Goal: Transaction & Acquisition: Purchase product/service

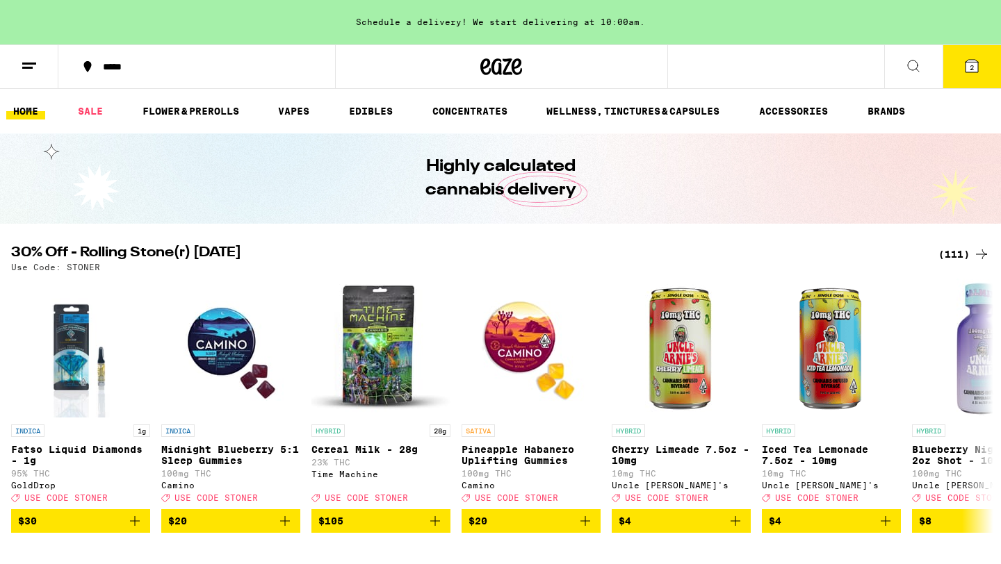
click at [947, 247] on div "(111)" at bounding box center [963, 254] width 51 height 17
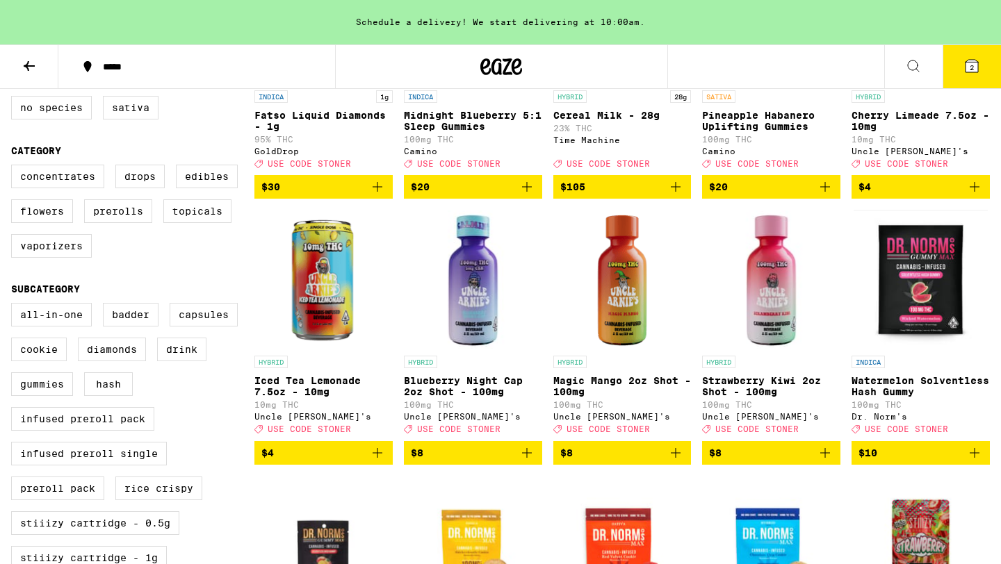
scroll to position [76, 0]
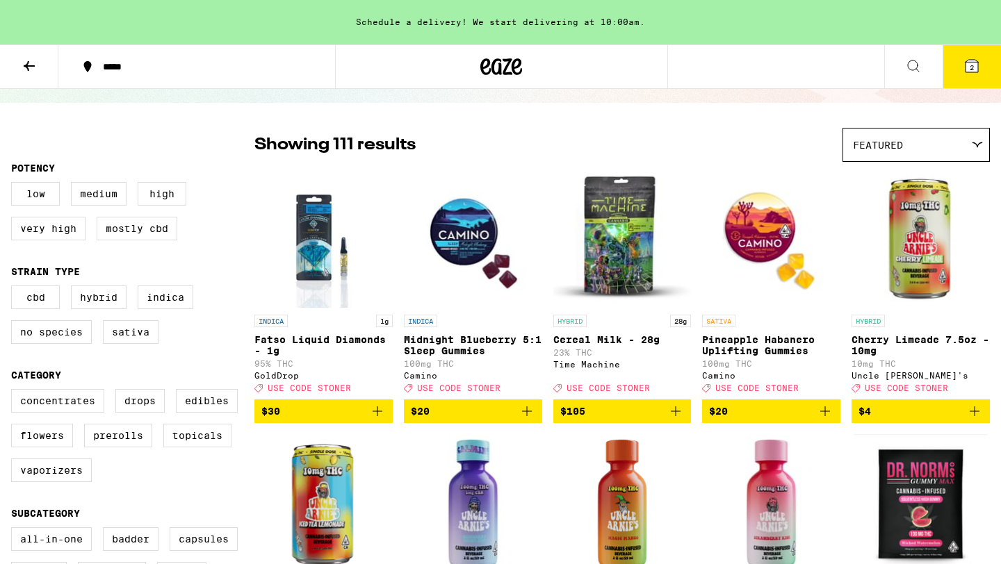
click at [966, 63] on icon at bounding box center [971, 66] width 13 height 13
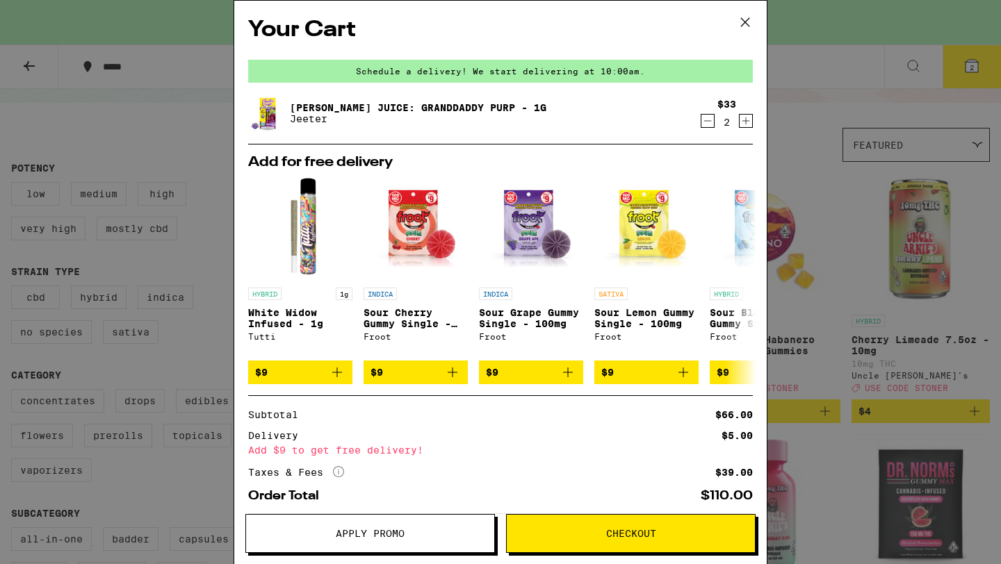
click at [703, 120] on icon "Decrement" at bounding box center [707, 121] width 13 height 17
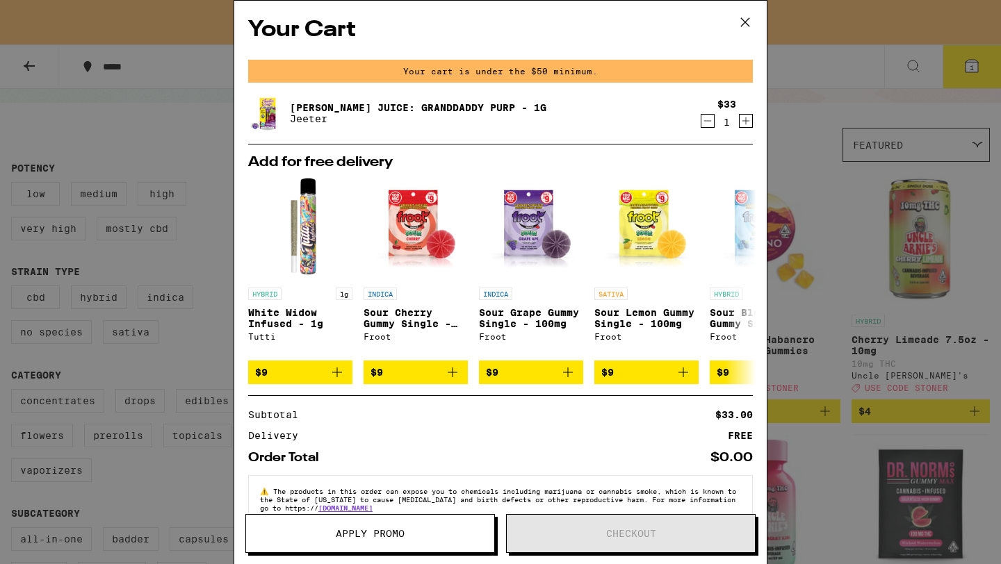
click at [703, 120] on icon "Decrement" at bounding box center [707, 121] width 13 height 17
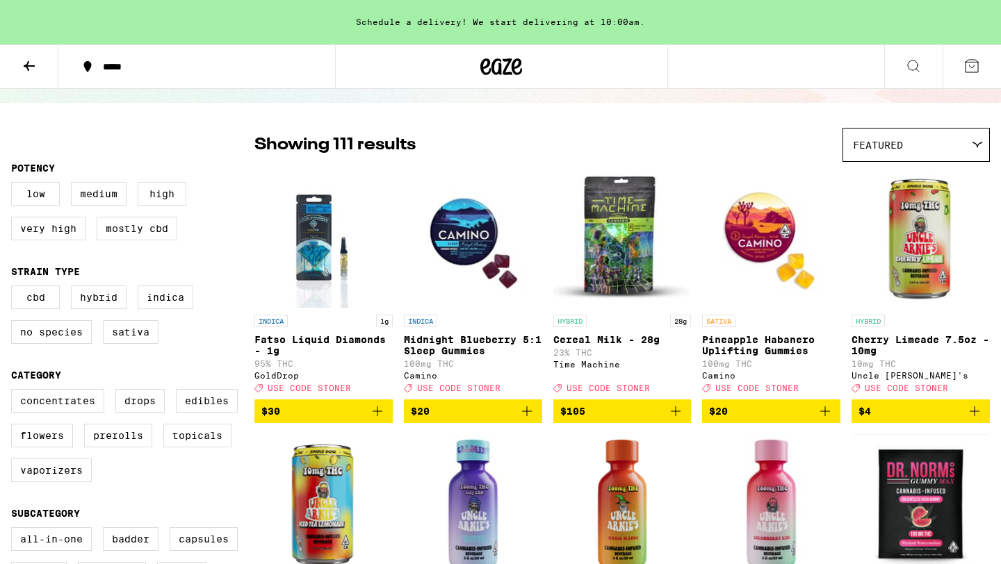
click at [375, 416] on icon "Add to bag" at bounding box center [378, 412] width 10 height 10
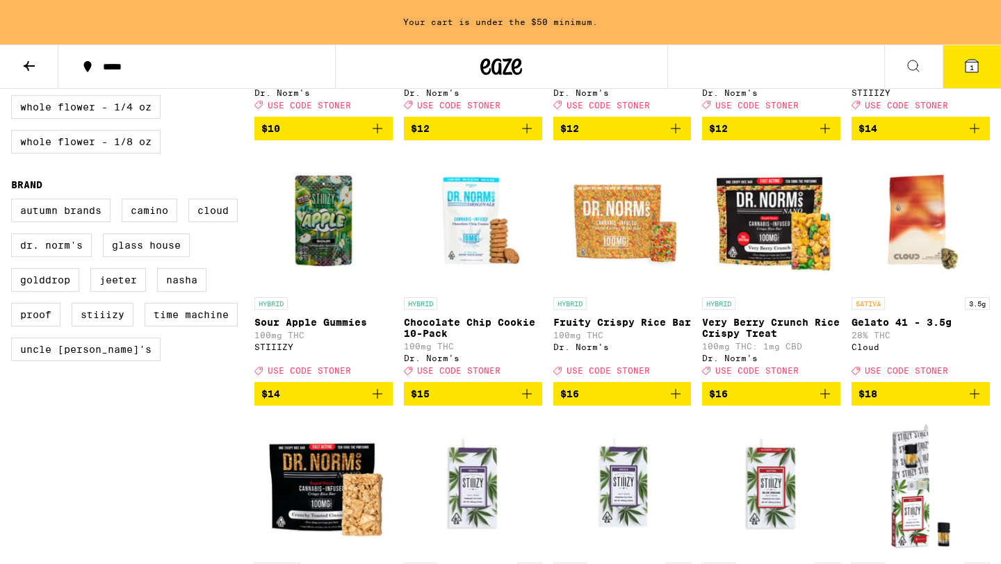
scroll to position [896, 0]
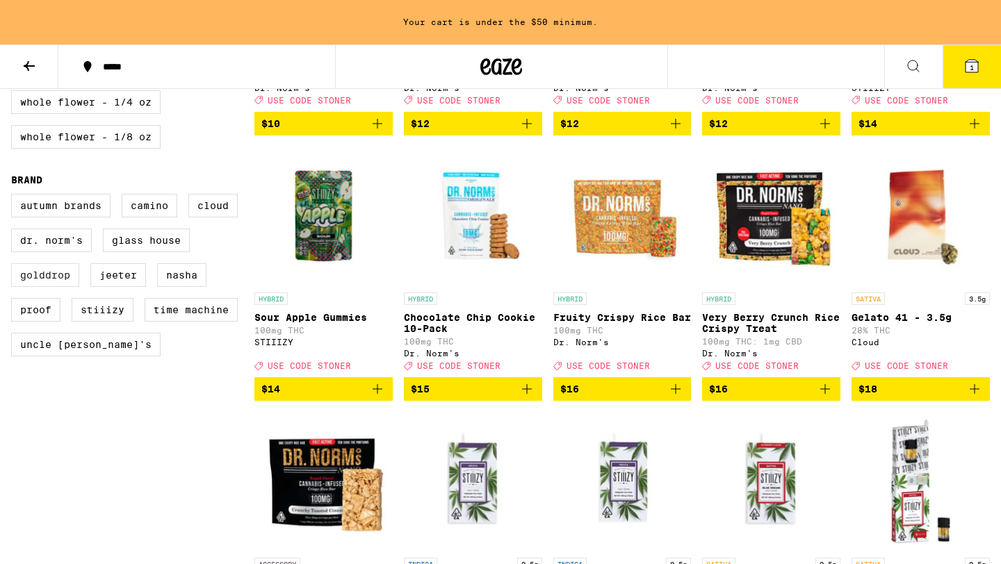
click at [72, 287] on label "GoldDrop" at bounding box center [45, 275] width 68 height 24
click at [15, 197] on input "GoldDrop" at bounding box center [14, 196] width 1 height 1
checkbox input "true"
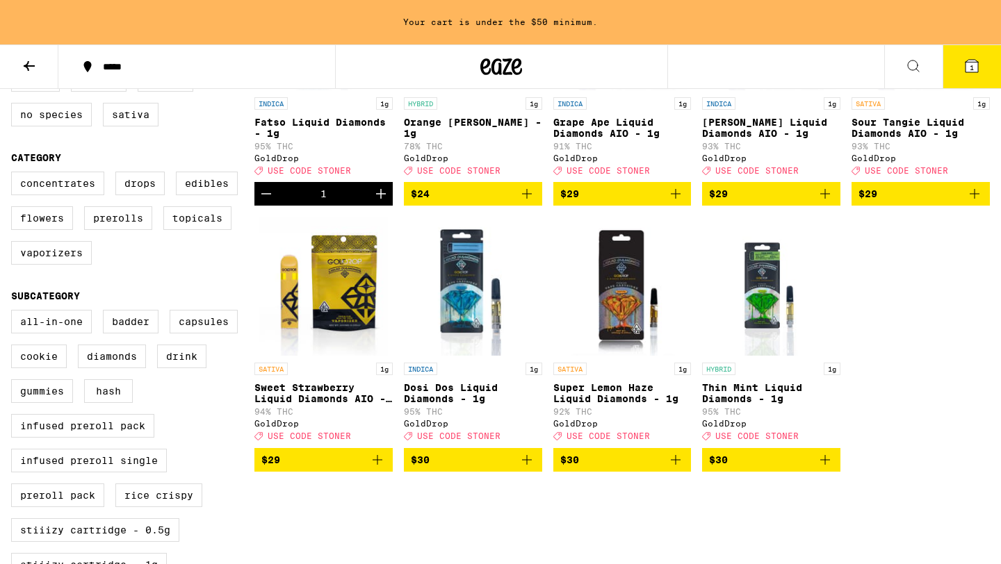
scroll to position [305, 0]
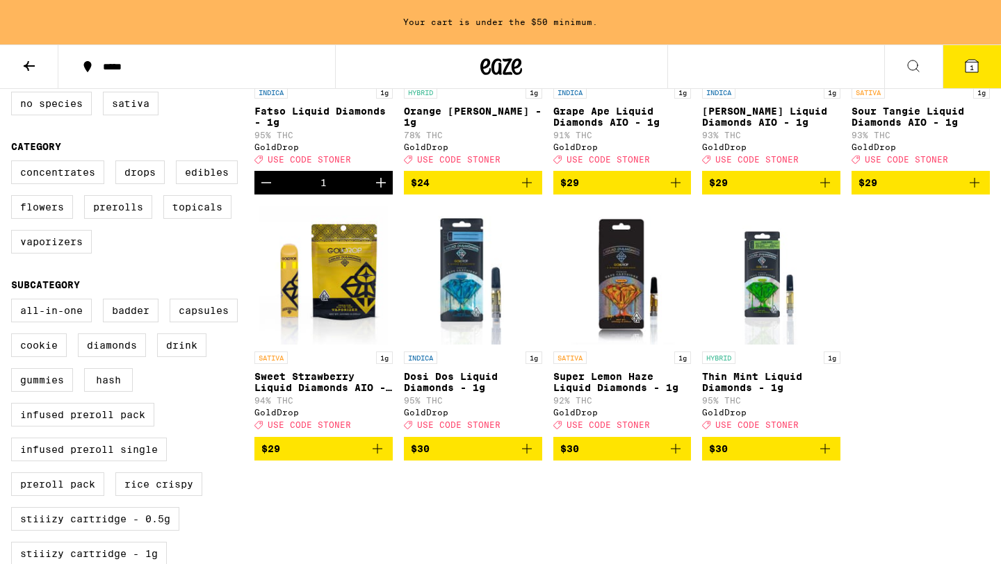
click at [676, 457] on icon "Add to bag" at bounding box center [675, 449] width 17 height 17
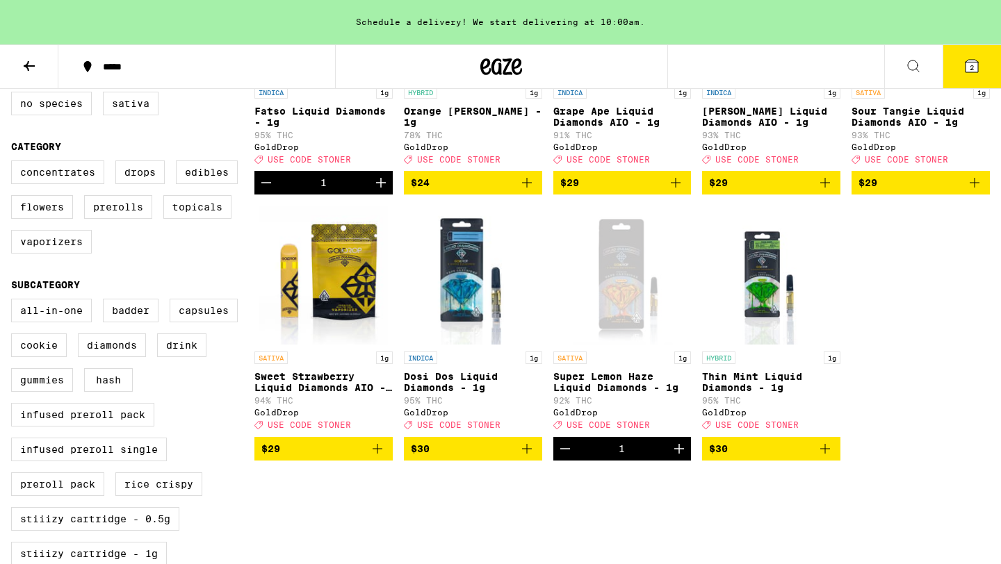
click at [523, 457] on icon "Add to bag" at bounding box center [527, 449] width 17 height 17
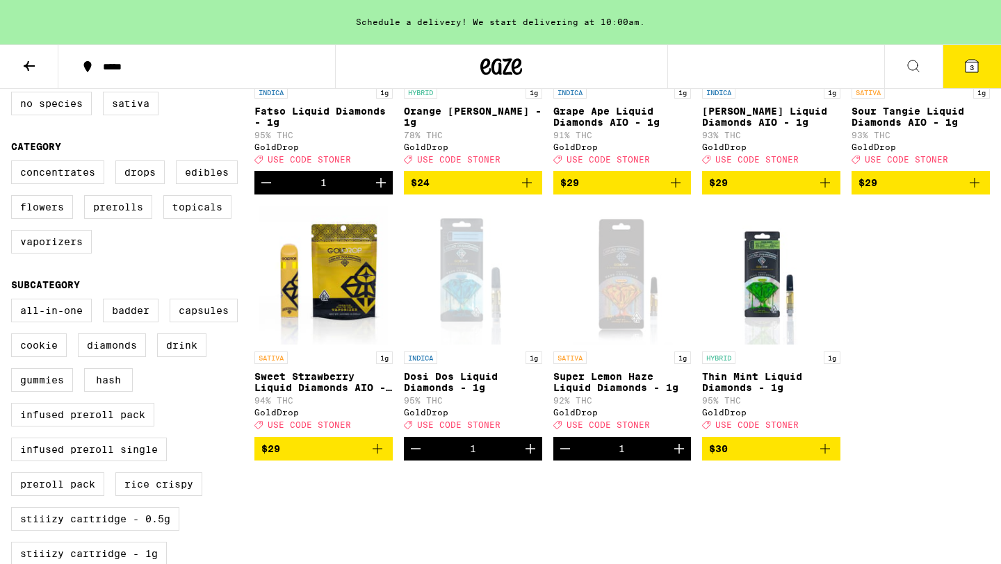
click at [523, 457] on icon "Increment" at bounding box center [530, 449] width 17 height 17
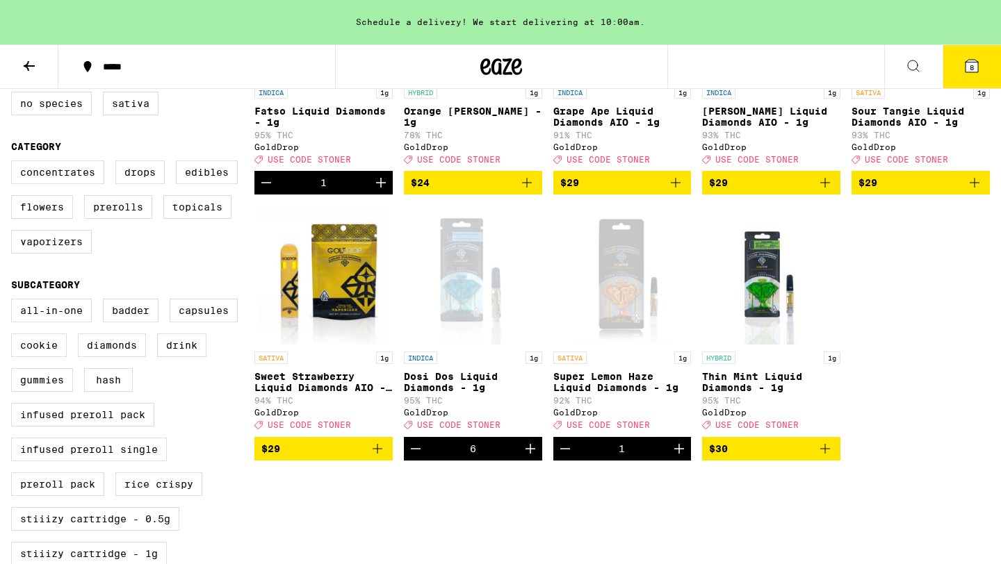
click at [381, 191] on icon "Increment" at bounding box center [381, 182] width 17 height 17
click at [381, 188] on icon "Increment" at bounding box center [381, 183] width 10 height 10
click at [382, 191] on icon "Increment" at bounding box center [381, 182] width 17 height 17
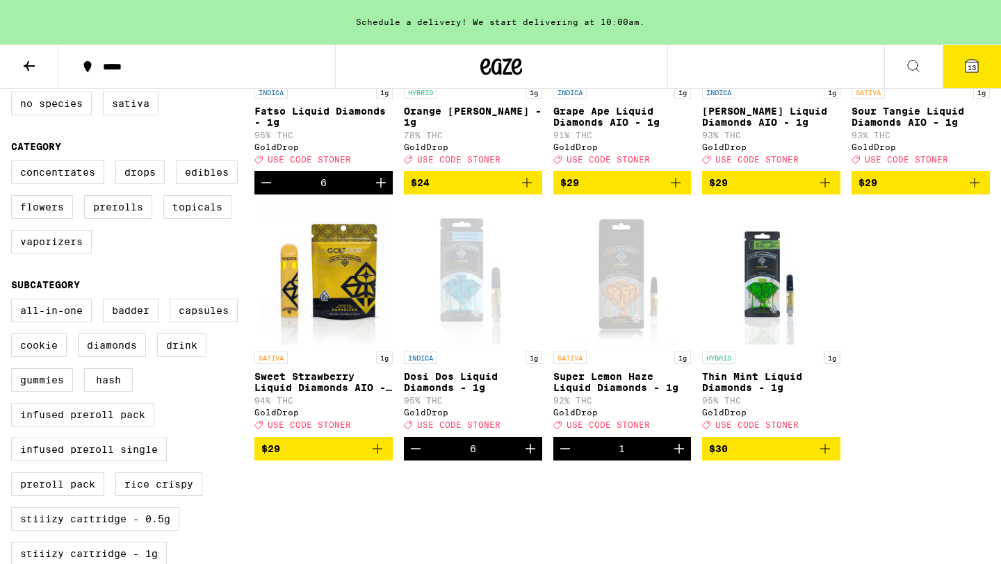
click at [382, 191] on icon "Increment" at bounding box center [381, 182] width 17 height 17
click at [383, 190] on icon "Increment" at bounding box center [381, 182] width 17 height 17
click at [384, 190] on icon "Increment" at bounding box center [381, 182] width 17 height 17
click at [388, 190] on icon "Increment" at bounding box center [381, 182] width 17 height 17
click at [532, 457] on icon "Increment" at bounding box center [530, 449] width 17 height 17
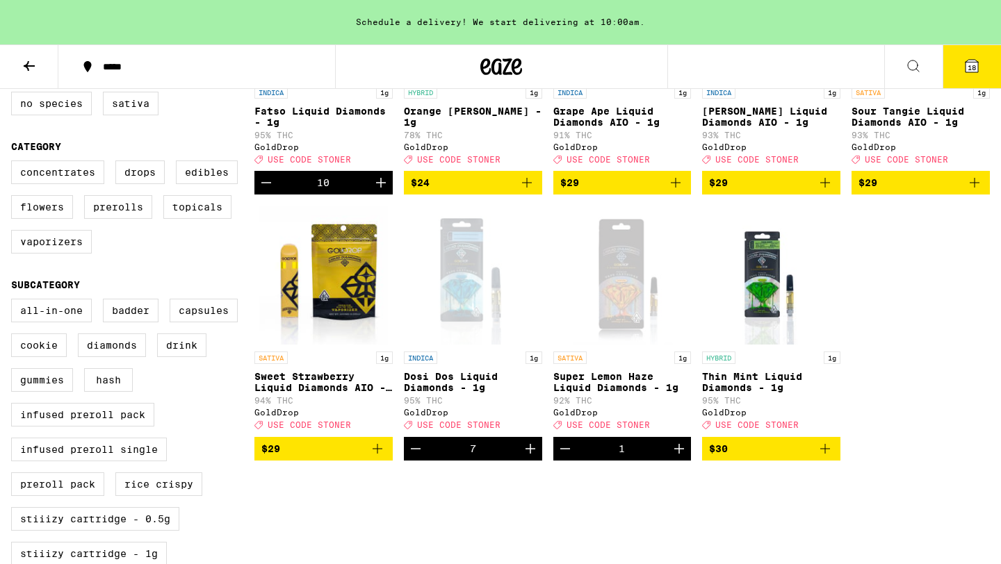
click at [533, 457] on icon "Increment" at bounding box center [530, 449] width 17 height 17
click at [535, 457] on button "Increment" at bounding box center [531, 449] width 24 height 24
click at [536, 457] on icon "Increment" at bounding box center [530, 449] width 17 height 17
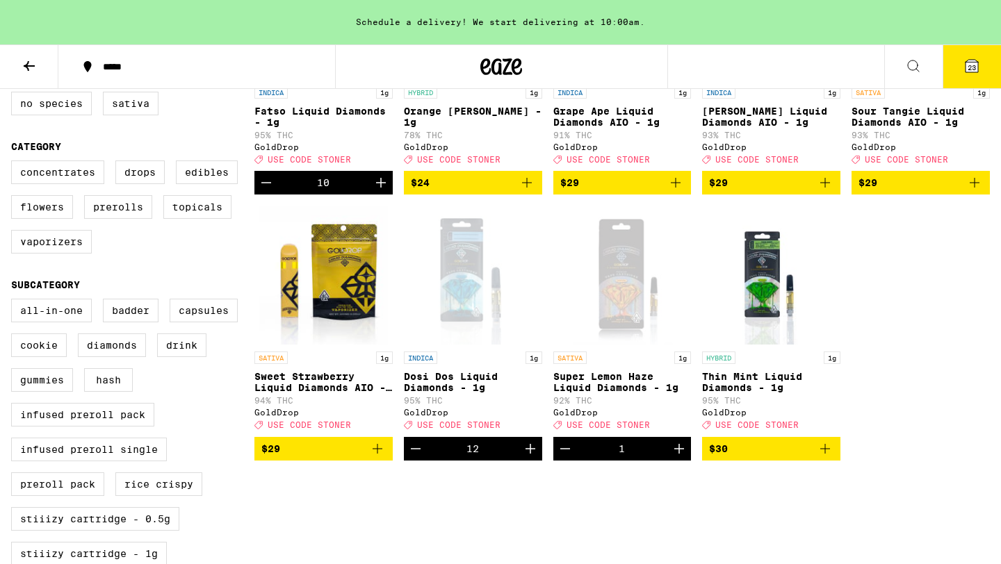
click at [536, 457] on icon "Increment" at bounding box center [530, 449] width 17 height 17
click at [537, 457] on icon "Increment" at bounding box center [530, 449] width 17 height 17
click at [379, 191] on icon "Increment" at bounding box center [381, 182] width 17 height 17
click at [380, 191] on icon "Increment" at bounding box center [381, 182] width 17 height 17
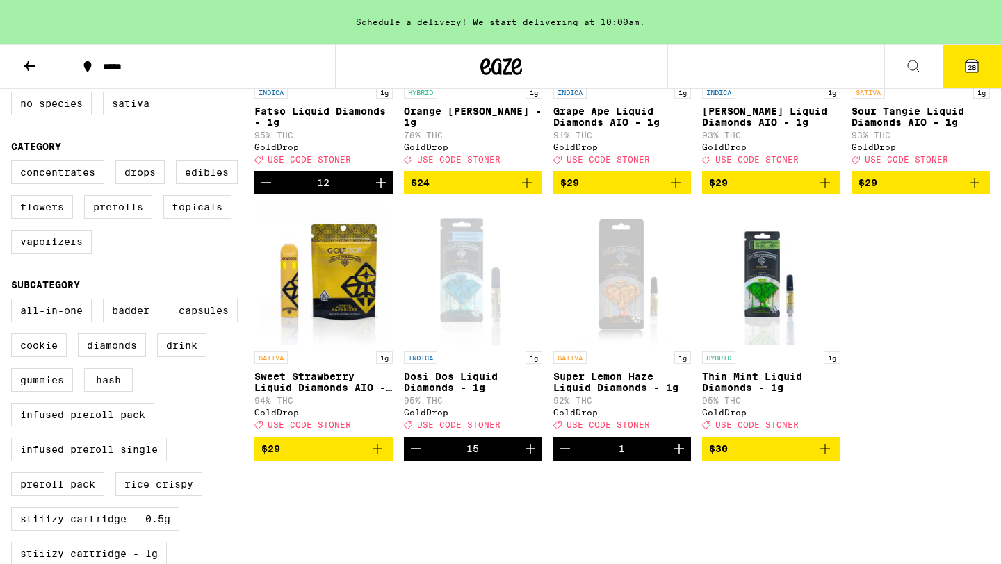
click at [380, 188] on icon "Increment" at bounding box center [381, 183] width 10 height 10
click at [381, 191] on icon "Increment" at bounding box center [381, 182] width 17 height 17
click at [382, 191] on icon "Increment" at bounding box center [381, 182] width 17 height 17
click at [535, 457] on icon "Increment" at bounding box center [530, 449] width 17 height 17
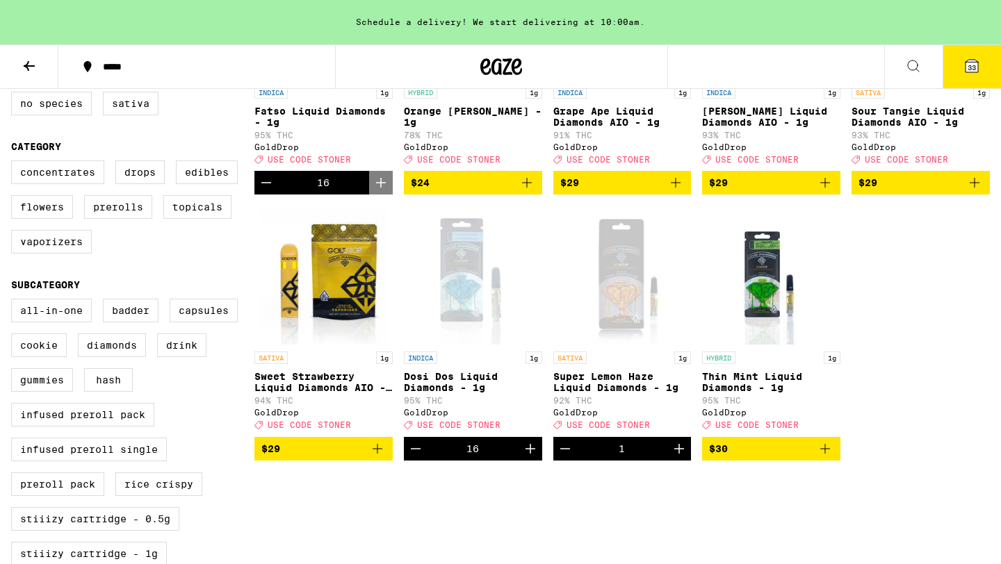
click at [535, 457] on icon "Increment" at bounding box center [530, 449] width 17 height 17
click at [418, 457] on icon "Decrement" at bounding box center [415, 449] width 17 height 17
click at [412, 457] on icon "Decrement" at bounding box center [415, 449] width 17 height 17
click at [411, 457] on icon "Decrement" at bounding box center [415, 449] width 17 height 17
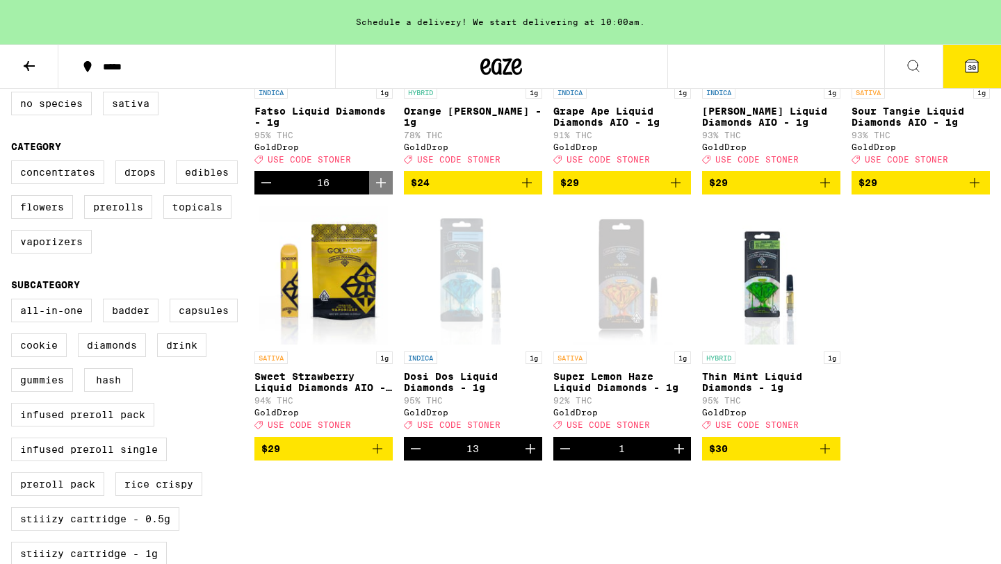
click at [410, 457] on icon "Decrement" at bounding box center [415, 449] width 17 height 17
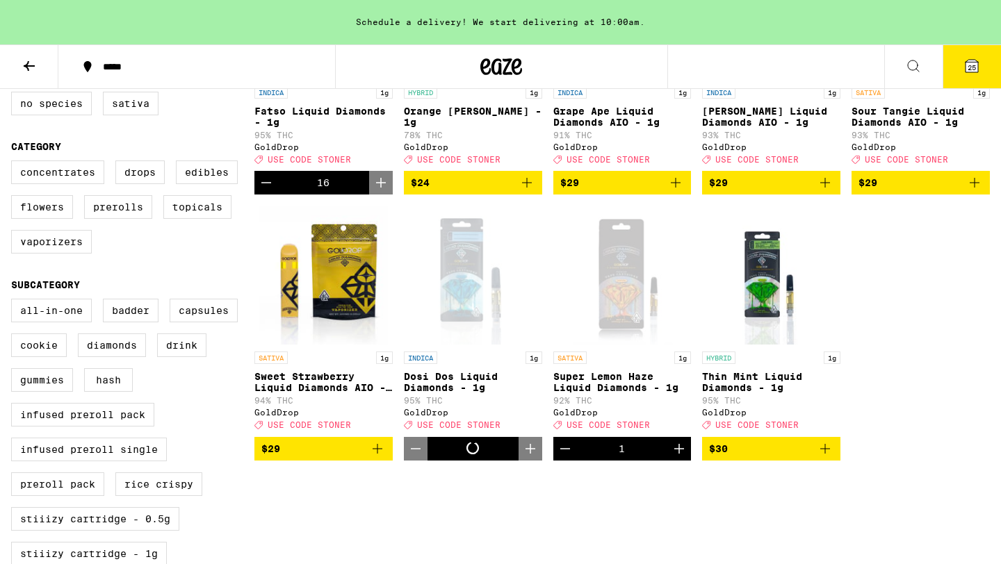
click at [410, 457] on icon "Decrement" at bounding box center [415, 449] width 17 height 17
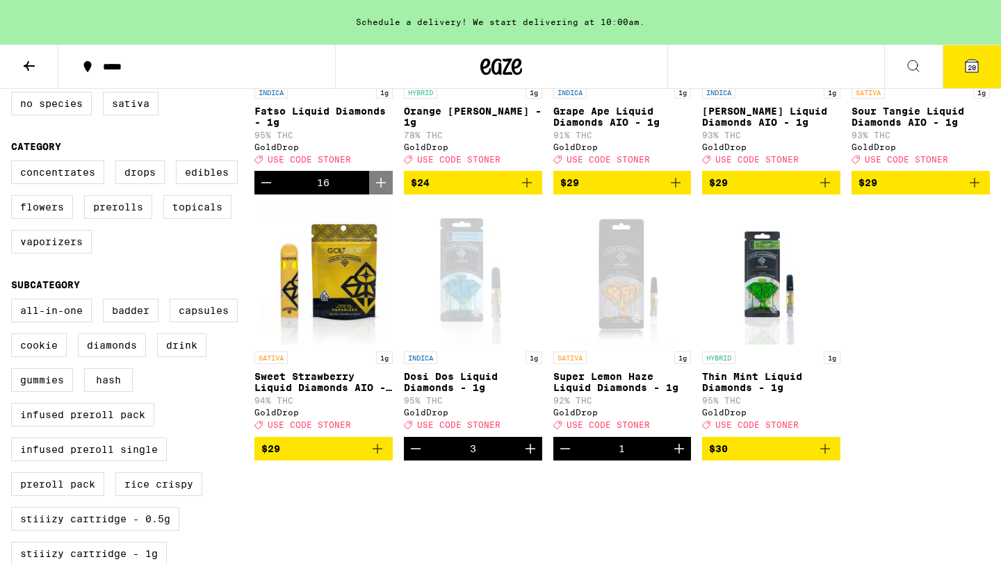
click at [410, 457] on icon "Decrement" at bounding box center [415, 449] width 17 height 17
click at [268, 189] on icon "Decrement" at bounding box center [266, 182] width 17 height 17
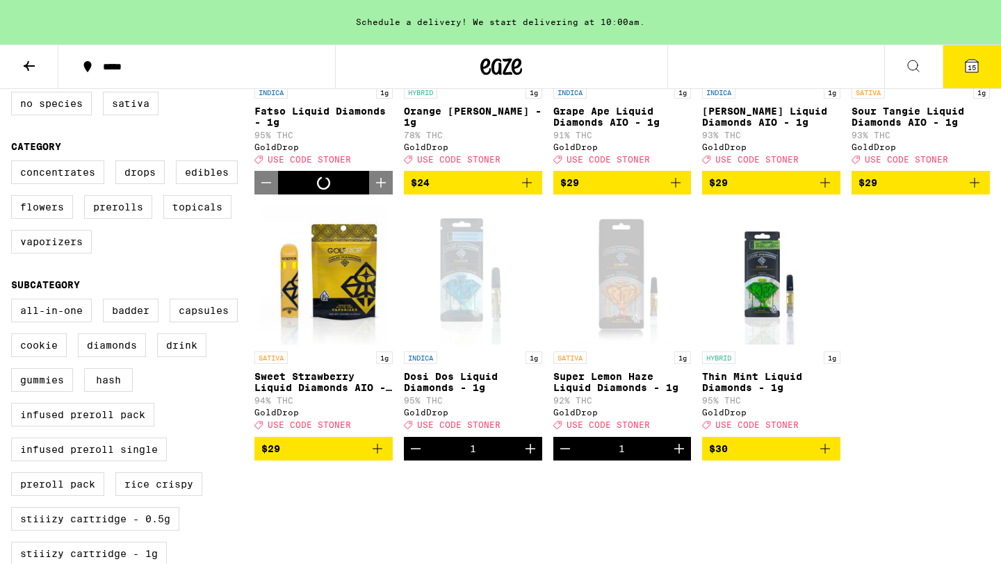
click at [268, 189] on icon "Decrement" at bounding box center [266, 182] width 17 height 17
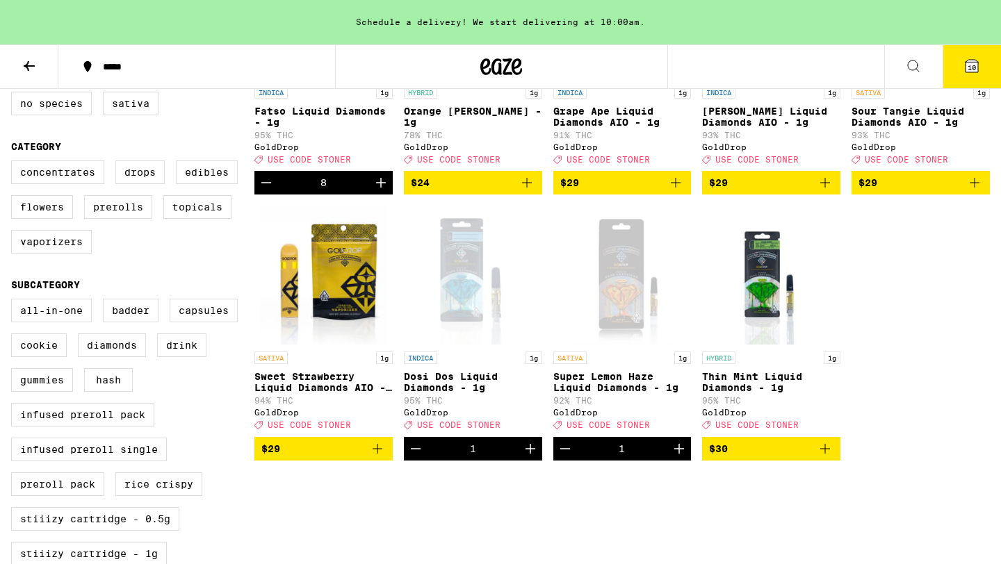
click at [268, 189] on icon "Decrement" at bounding box center [266, 182] width 17 height 17
click at [266, 189] on icon "Decrement" at bounding box center [266, 182] width 17 height 17
click at [265, 189] on icon "Decrement" at bounding box center [266, 182] width 17 height 17
click at [264, 189] on icon "Decrement" at bounding box center [266, 182] width 17 height 17
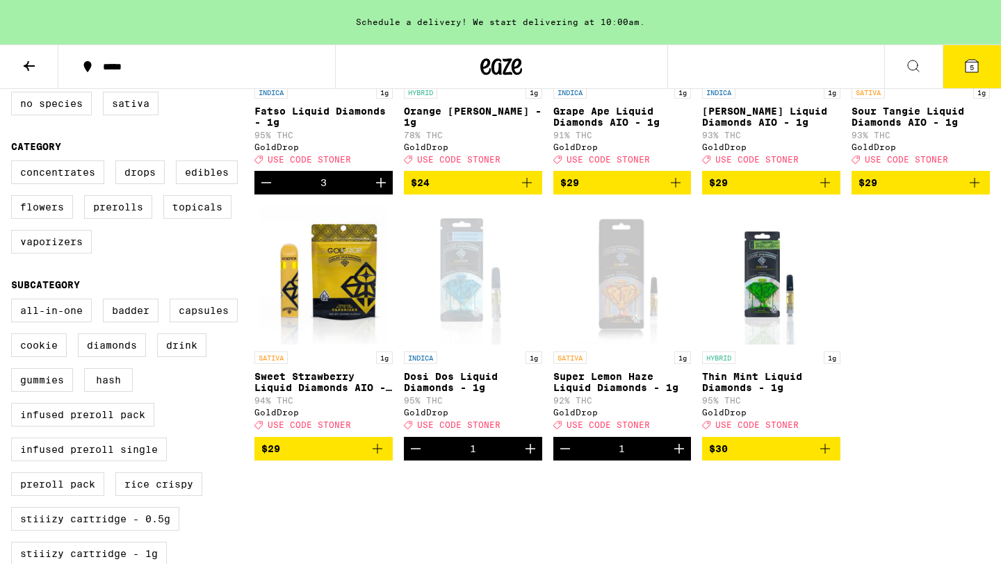
click at [264, 189] on icon "Decrement" at bounding box center [266, 182] width 17 height 17
click at [263, 189] on icon "Decrement" at bounding box center [266, 182] width 17 height 17
click at [409, 457] on icon "Decrement" at bounding box center [415, 449] width 17 height 17
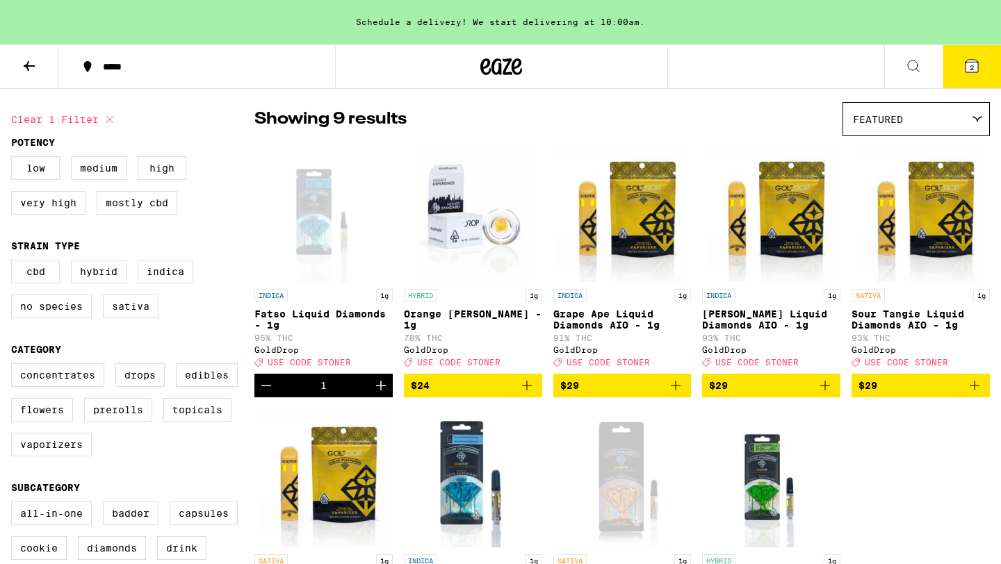
scroll to position [99, 0]
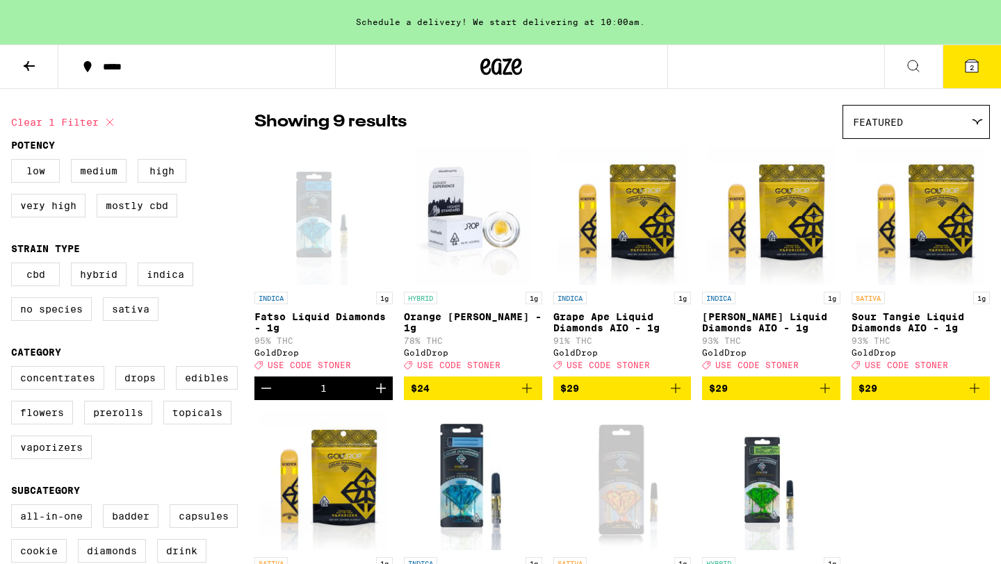
click at [975, 62] on icon at bounding box center [971, 66] width 17 height 17
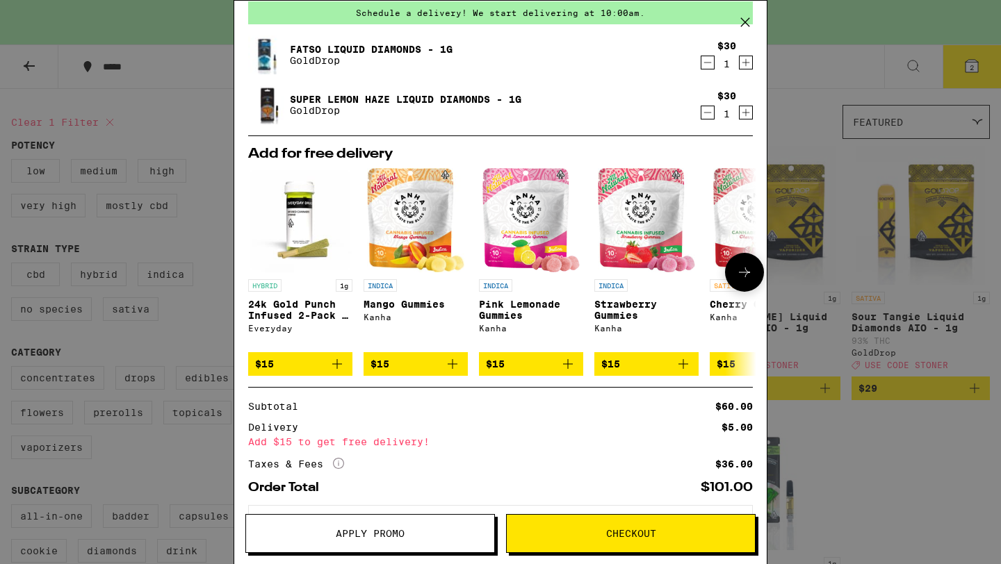
scroll to position [124, 0]
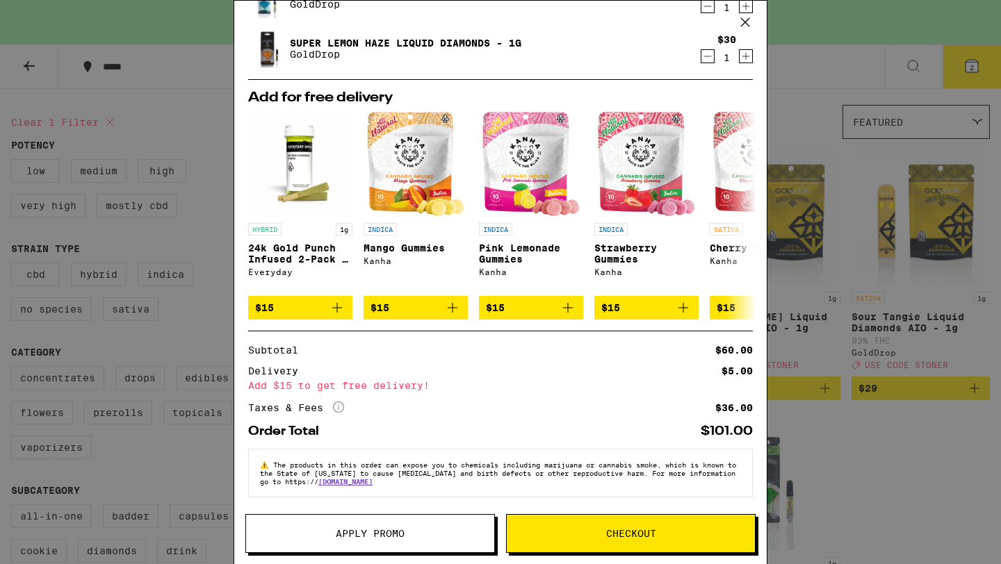
click at [339, 538] on span "Apply Promo" at bounding box center [370, 534] width 69 height 10
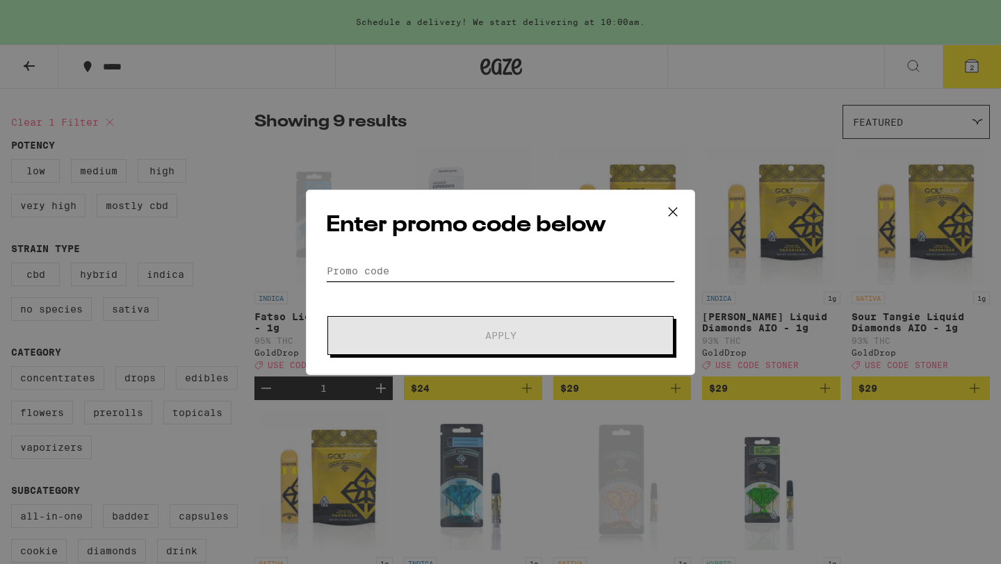
click at [412, 271] on input "Promo Code" at bounding box center [500, 271] width 349 height 21
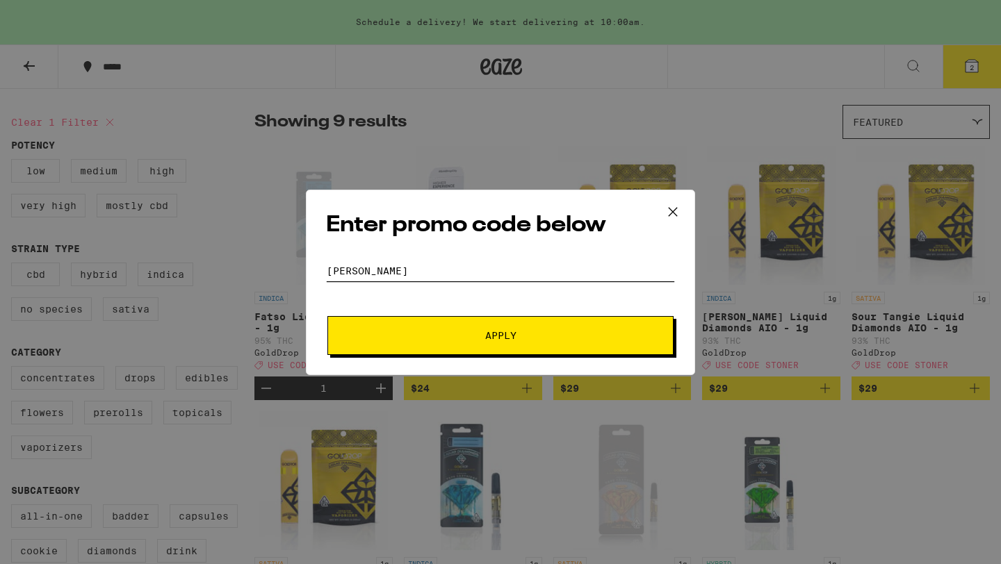
type input "[PERSON_NAME]"
click at [327, 316] on button "Apply" at bounding box center [500, 335] width 346 height 39
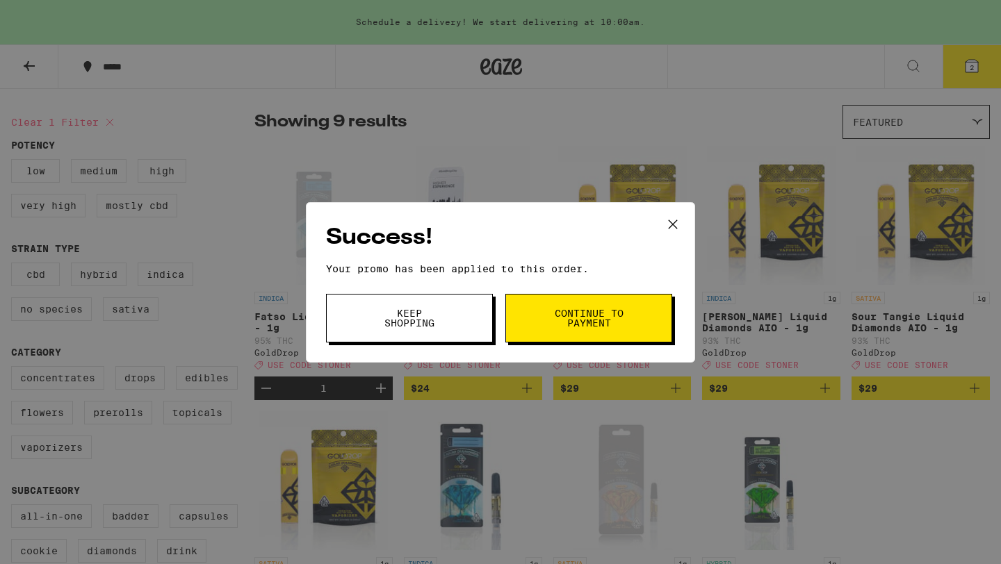
click at [448, 317] on button "Keep Shopping" at bounding box center [409, 318] width 167 height 49
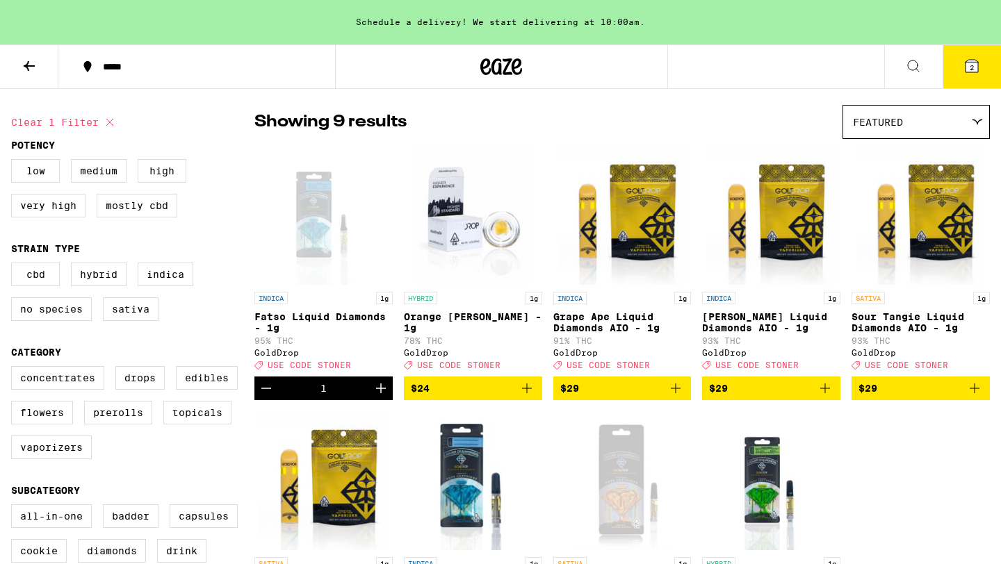
click at [965, 76] on button "2" at bounding box center [972, 66] width 58 height 43
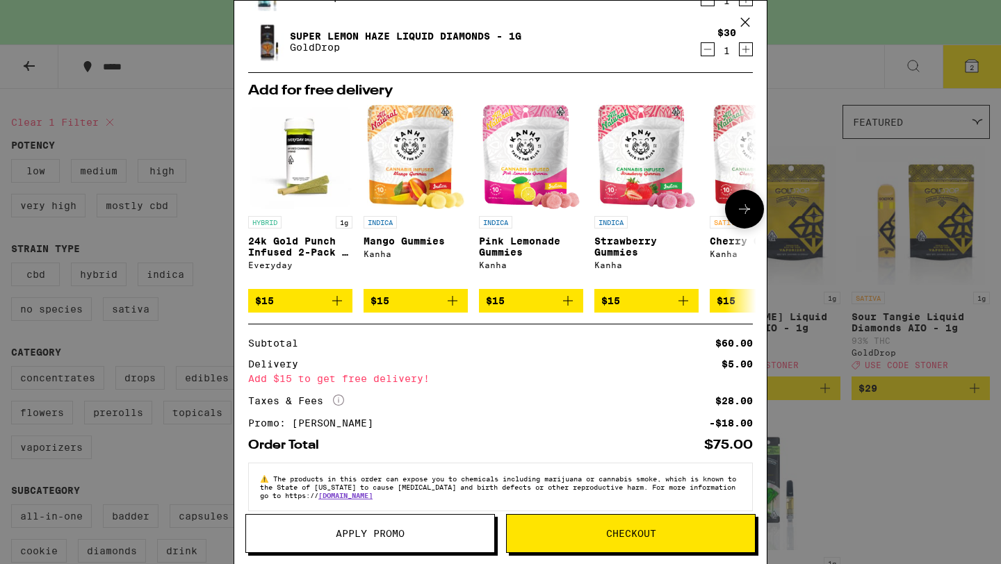
scroll to position [145, 0]
